Goal: Find specific page/section: Find specific page/section

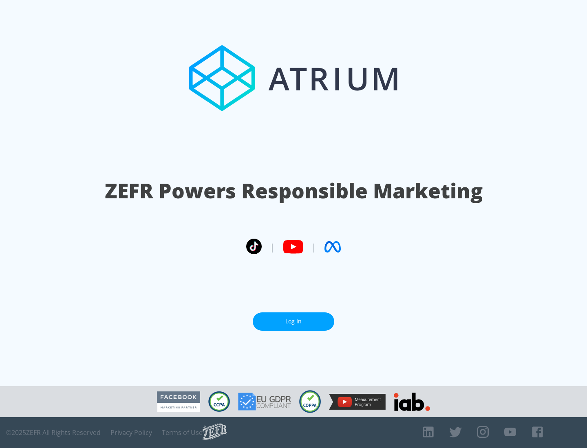
click at [293, 322] on link "Log In" at bounding box center [294, 322] width 82 height 18
